Goal: Task Accomplishment & Management: Use online tool/utility

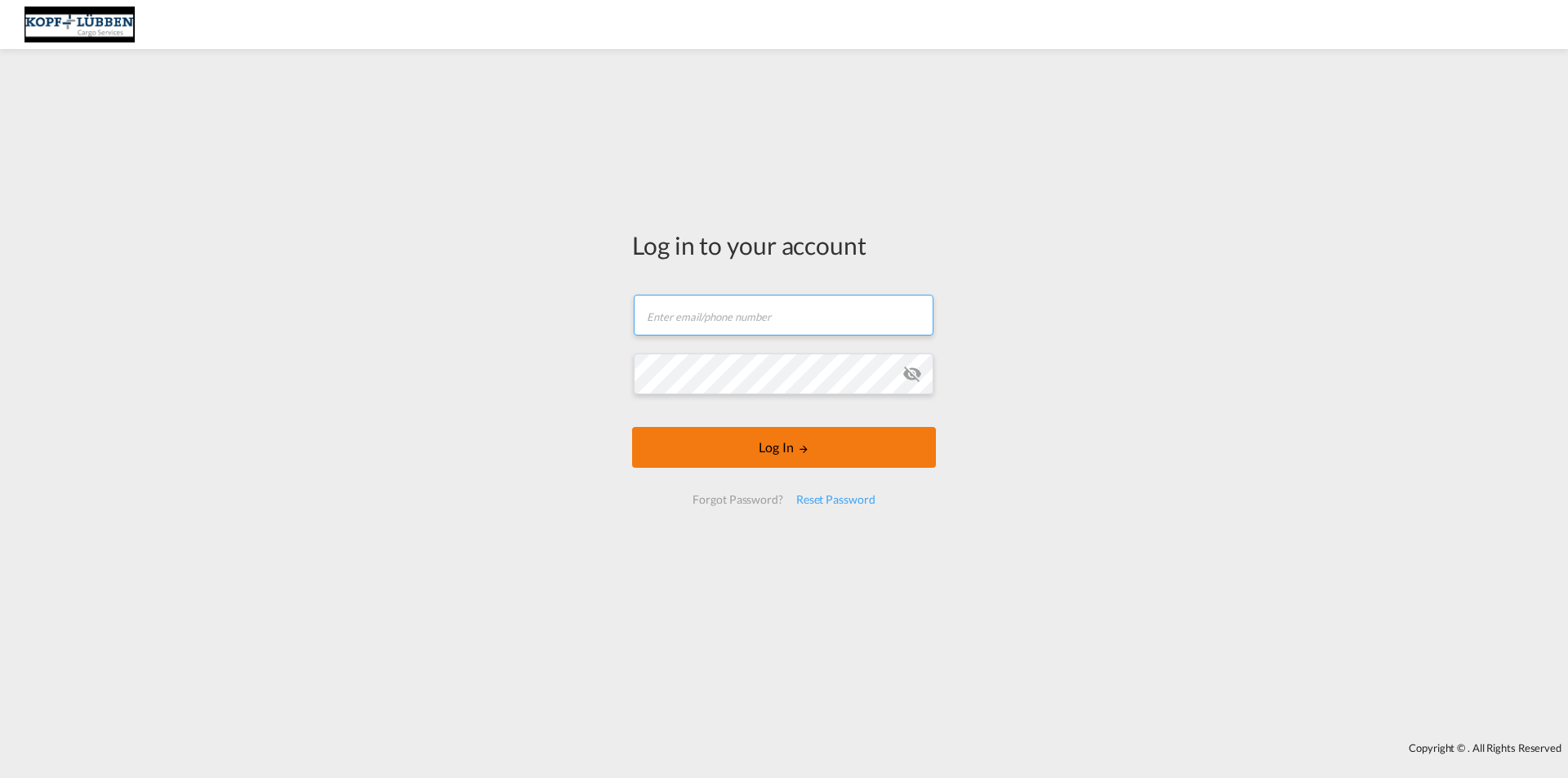
type input "[EMAIL_ADDRESS][PERSON_NAME][DOMAIN_NAME]"
click at [765, 448] on form "[EMAIL_ADDRESS][PERSON_NAME][DOMAIN_NAME] Email field is required Password fiel…" at bounding box center [784, 399] width 304 height 243
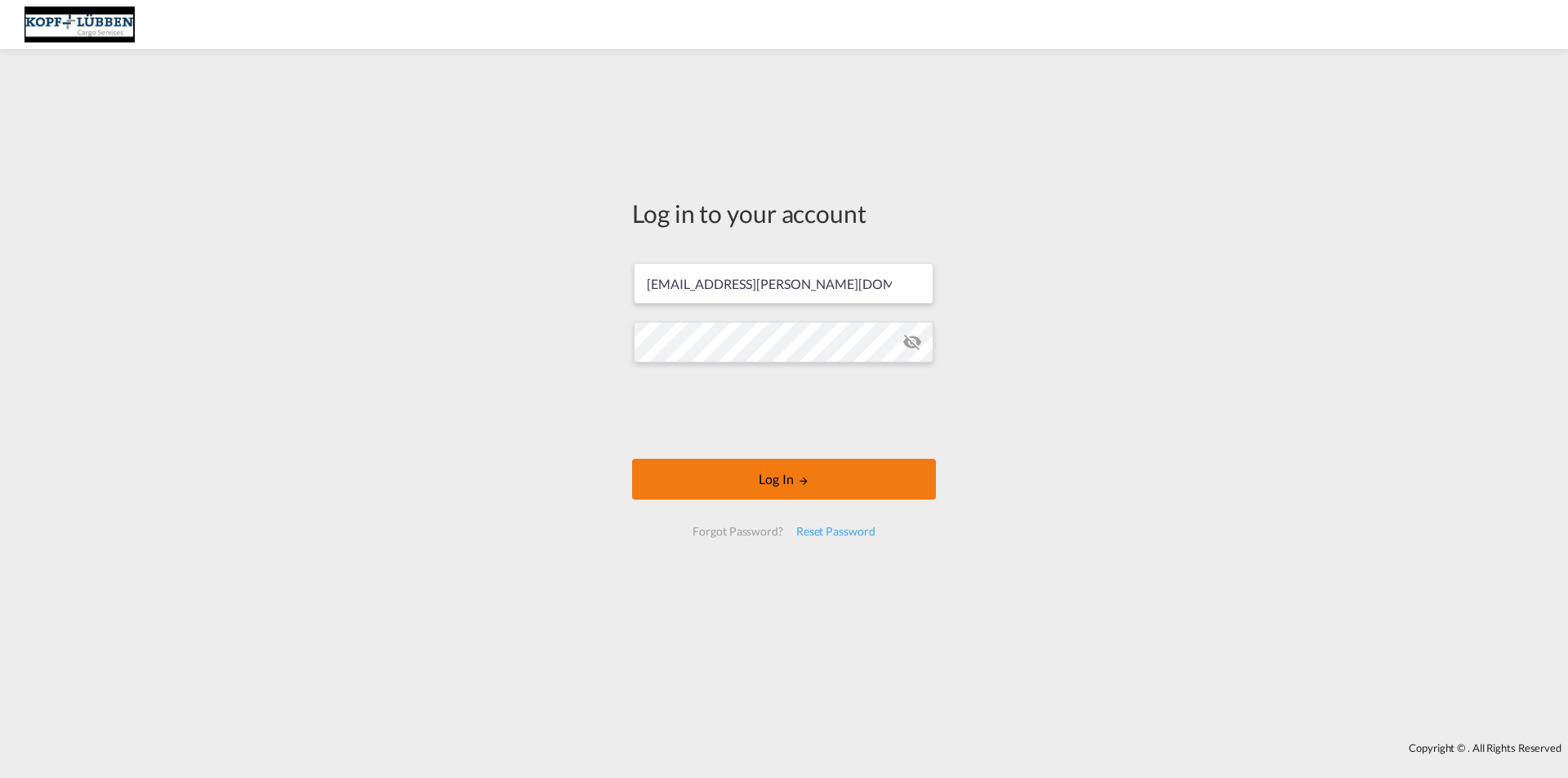
click at [770, 473] on button "Log In" at bounding box center [784, 479] width 304 height 41
